Goal: Stay updated

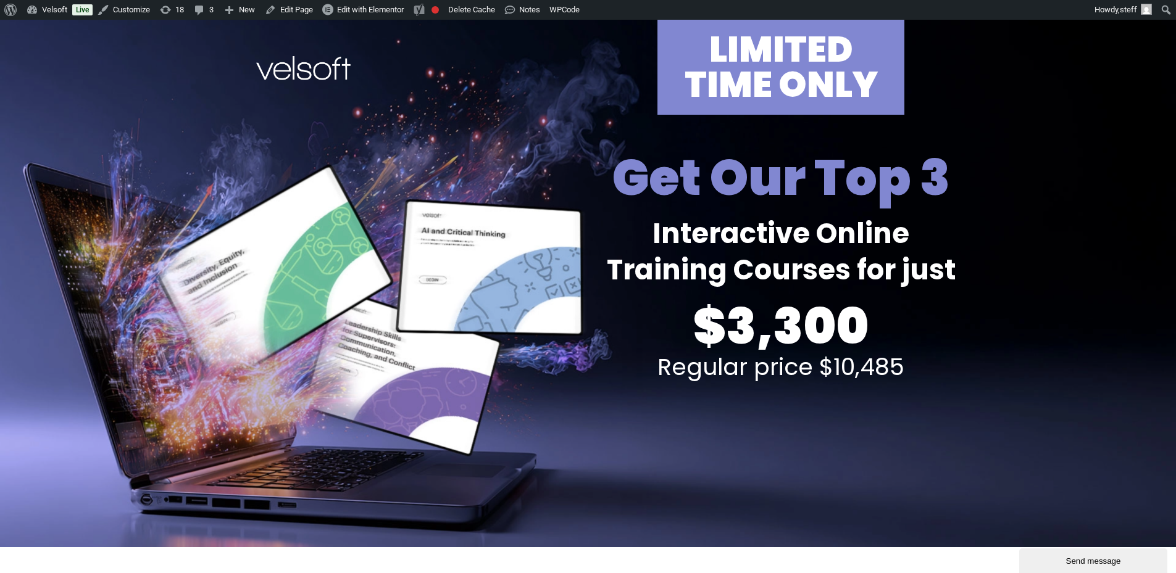
drag, startPoint x: 231, startPoint y: 260, endPoint x: 244, endPoint y: 293, distance: 34.8
click at [231, 260] on div at bounding box center [396, 284] width 380 height 528
click at [373, 322] on div at bounding box center [396, 284] width 380 height 528
click at [487, 252] on div at bounding box center [396, 284] width 380 height 528
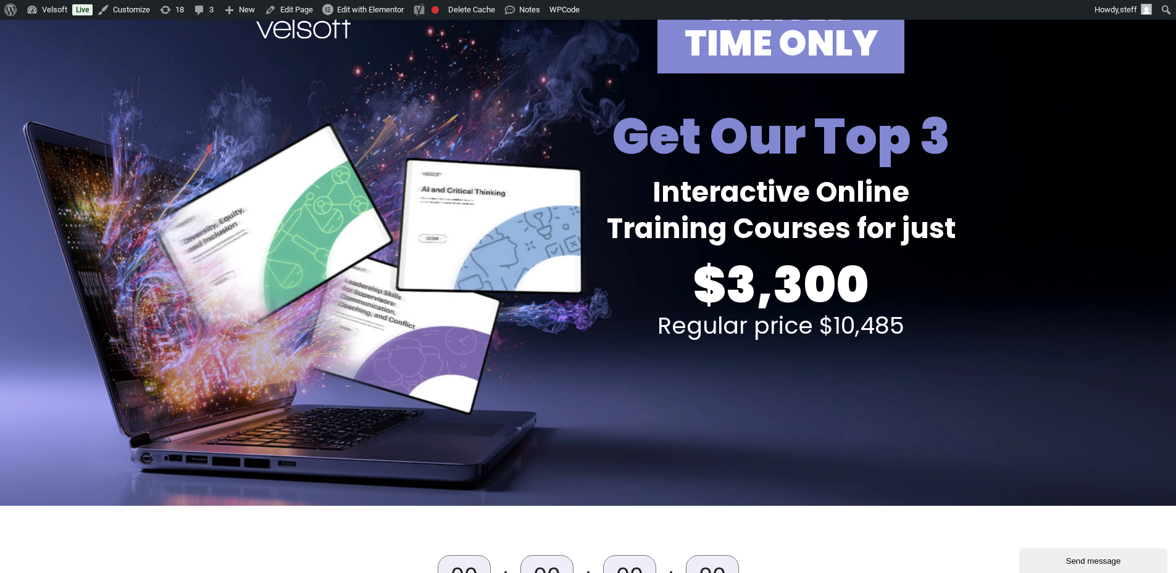
scroll to position [62, 0]
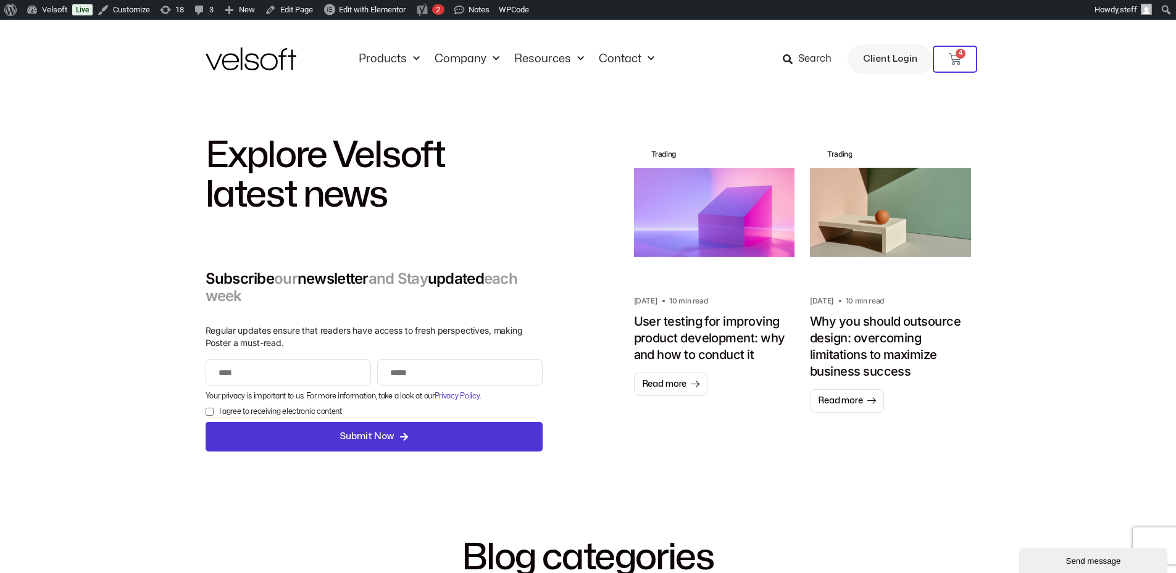
click at [149, 344] on div "Explore Velsoft latest news Subscribe our newsletter and Stay updated each week…" at bounding box center [588, 294] width 1176 height 391
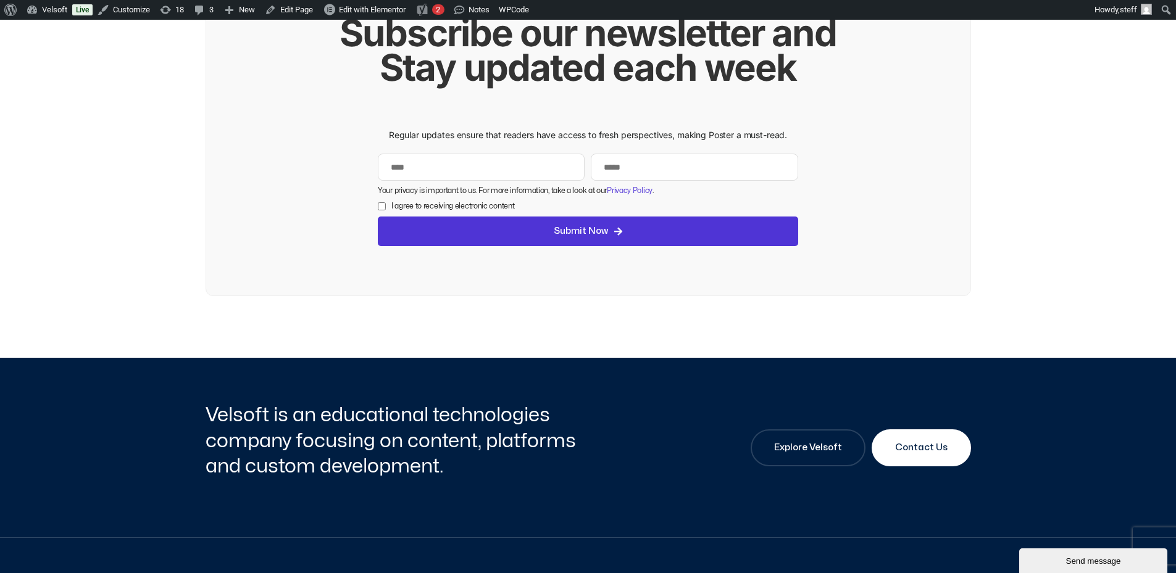
scroll to position [1489, 0]
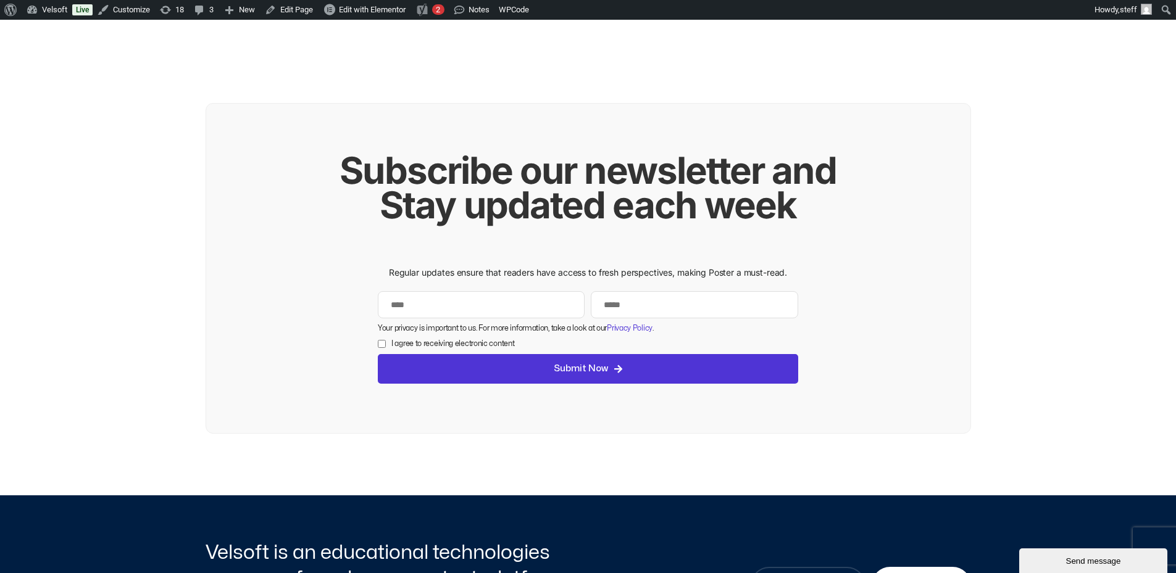
click at [473, 170] on h2 "Subscribe our newsletter and Stay updated each week" at bounding box center [588, 187] width 517 height 69
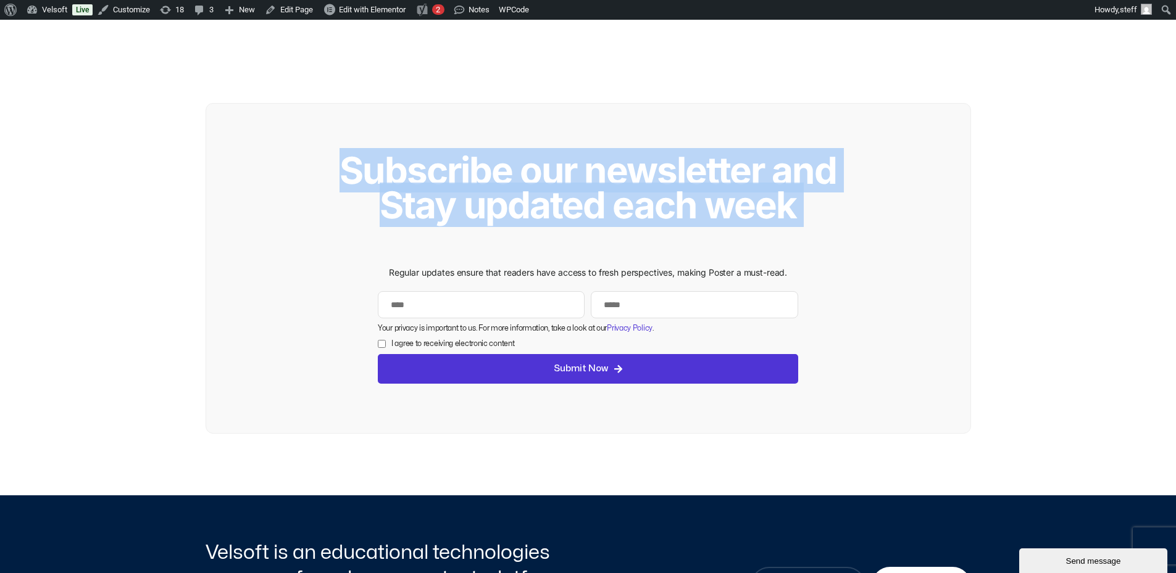
click at [473, 170] on h2 "Subscribe our newsletter and Stay updated each week" at bounding box center [588, 187] width 517 height 69
click at [780, 185] on h2 "Subscribe our newsletter and Stay updated each week" at bounding box center [588, 187] width 517 height 69
drag, startPoint x: 818, startPoint y: 206, endPoint x: 187, endPoint y: 152, distance: 633.0
click at [187, 152] on div "Subscribe our newsletter and Stay updated each week Regular updates ensure that…" at bounding box center [588, 268] width 1176 height 331
click at [491, 254] on div "Subscribe our newsletter and Stay updated each week" at bounding box center [588, 206] width 764 height 107
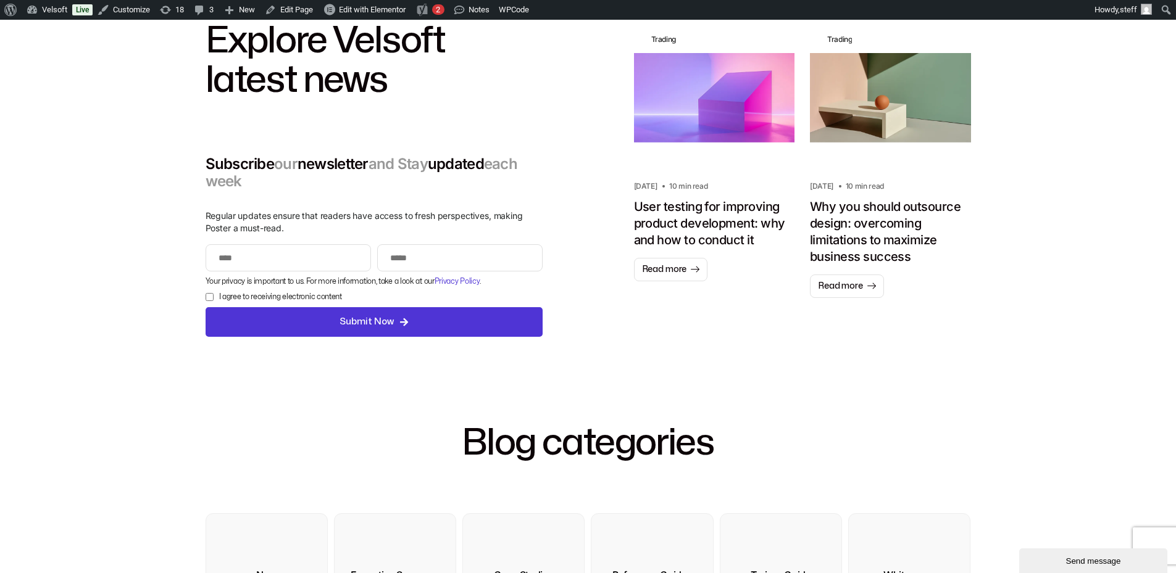
scroll to position [0, 0]
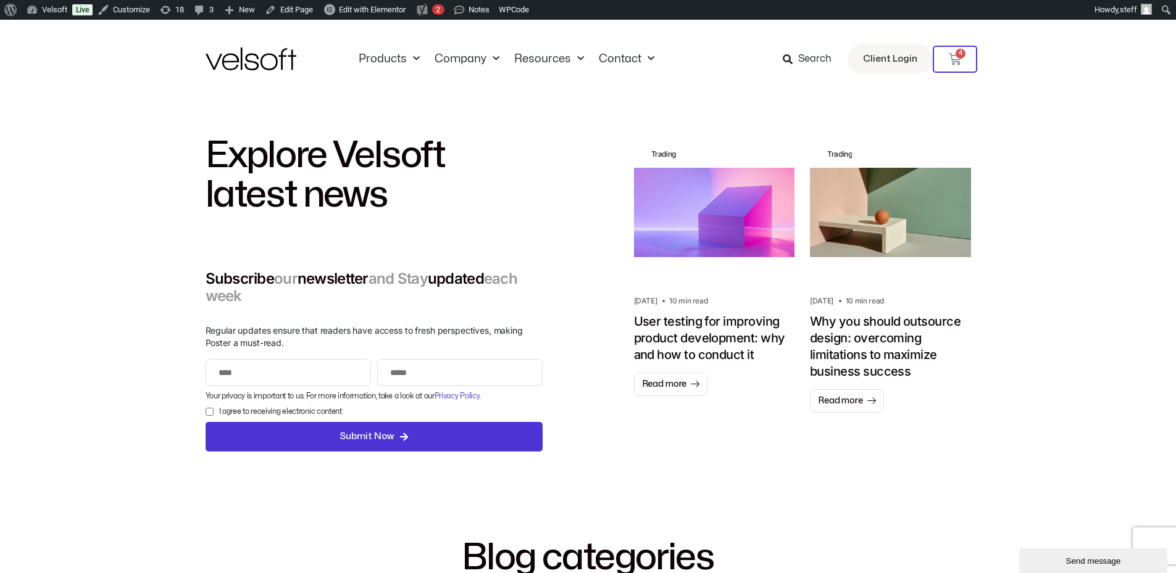
click at [239, 152] on h2 "Explore Velsoft latest news" at bounding box center [374, 175] width 337 height 79
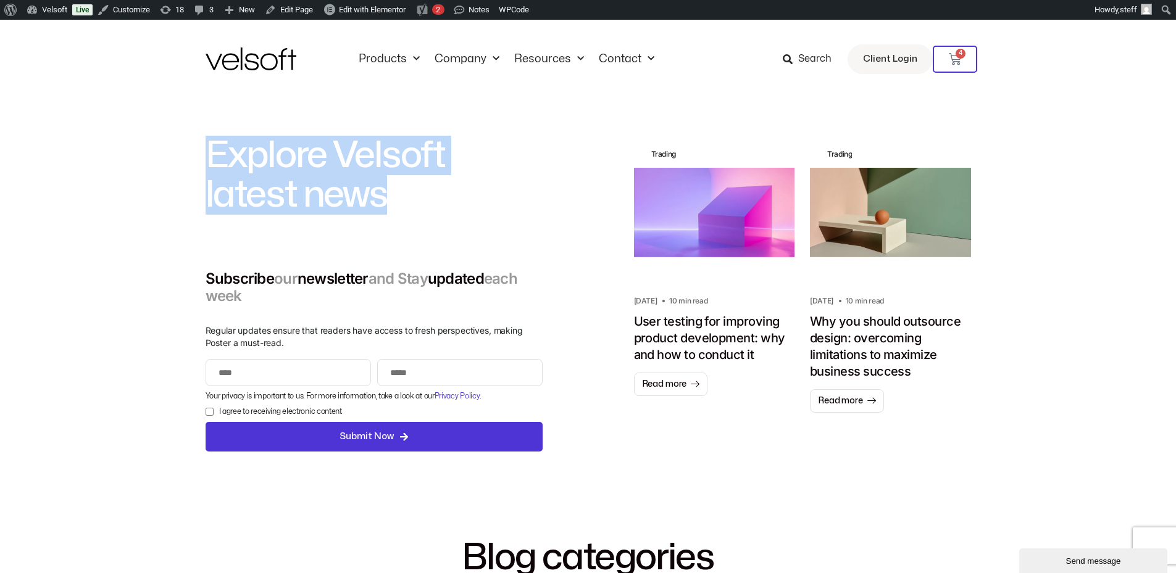
drag, startPoint x: 414, startPoint y: 188, endPoint x: 182, endPoint y: 165, distance: 232.6
click at [182, 165] on div "Explore Velsoft latest news Subscribe our newsletter and Stay updated each week…" at bounding box center [588, 294] width 1176 height 391
click at [460, 207] on h2 "Explore Velsoft latest news" at bounding box center [374, 175] width 337 height 79
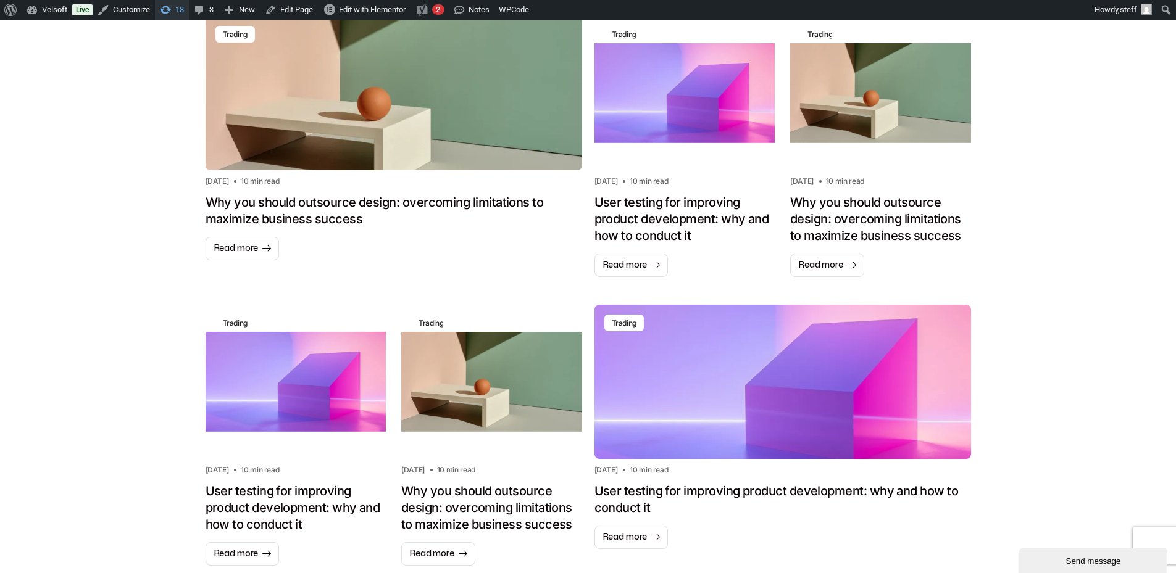
scroll to position [864, 0]
